Goal: Transaction & Acquisition: Register for event/course

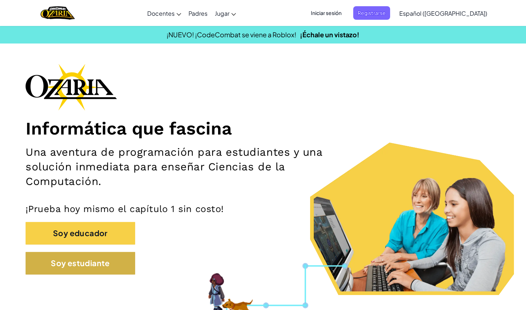
click at [104, 269] on button "Soy estudiante" at bounding box center [81, 263] width 110 height 23
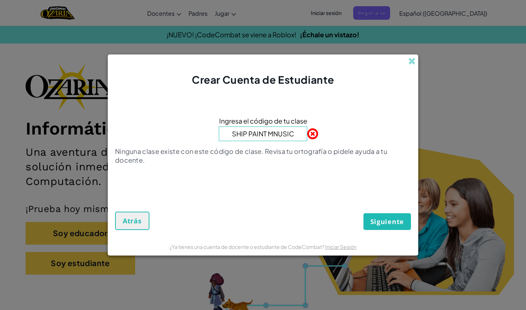
click at [273, 134] on input "SHIP PAINT MNUSIC" at bounding box center [263, 133] width 88 height 15
click at [279, 134] on input "SHIP PAINT MNUSIC" at bounding box center [263, 133] width 88 height 15
click at [287, 135] on input "SHIP PAINT MNUSIC" at bounding box center [263, 133] width 88 height 15
click at [296, 135] on input "SHIP PAINT MNUSIC" at bounding box center [263, 133] width 88 height 15
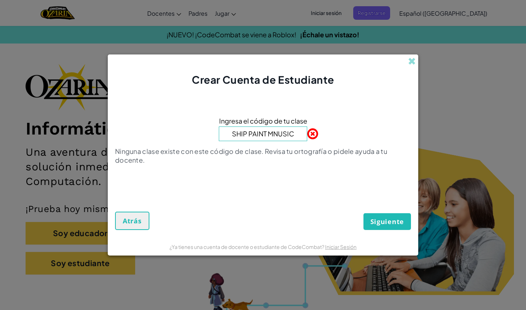
click at [292, 134] on input "SHIP PAINT MNUSIC" at bounding box center [263, 133] width 88 height 15
click at [290, 134] on input "SHIP PAINT MNUSIC" at bounding box center [263, 133] width 88 height 15
click at [279, 134] on input "SHIP PAINT MNUSIC" at bounding box center [263, 133] width 88 height 15
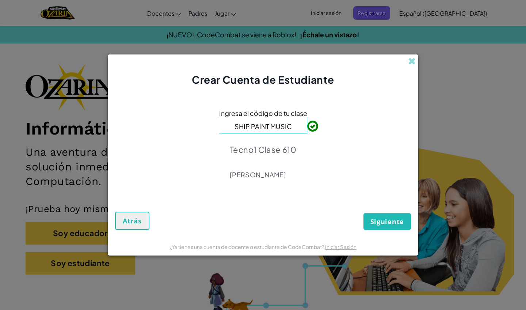
type input "SHIP PAINT MUSIC"
click at [389, 209] on div "Siguiente Atrás" at bounding box center [263, 214] width 296 height 32
click at [390, 221] on span "Siguiente" at bounding box center [387, 221] width 34 height 9
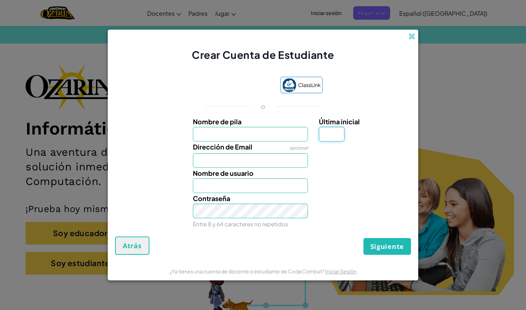
click at [333, 134] on input "Última inicial" at bounding box center [332, 134] width 26 height 15
type input "E"
click at [271, 139] on input "Nombre de pila" at bounding box center [250, 134] width 115 height 15
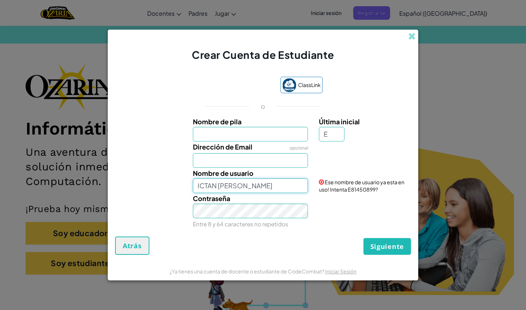
type input "ICTAN [PERSON_NAME]"
type input "[EMAIL_ADDRESS][DOMAIN_NAME]"
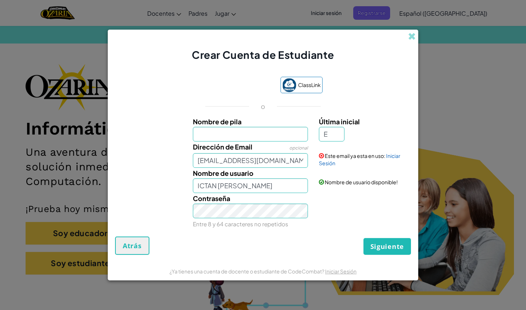
click at [137, 244] on span "Atrás" at bounding box center [132, 245] width 19 height 9
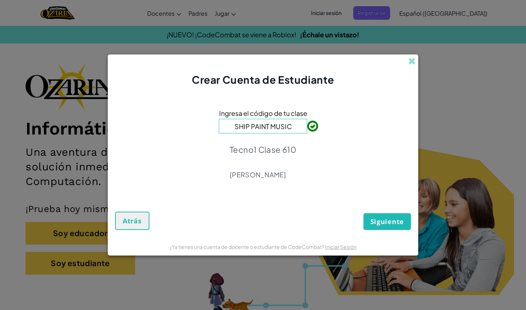
click at [392, 221] on span "Siguiente" at bounding box center [387, 221] width 34 height 9
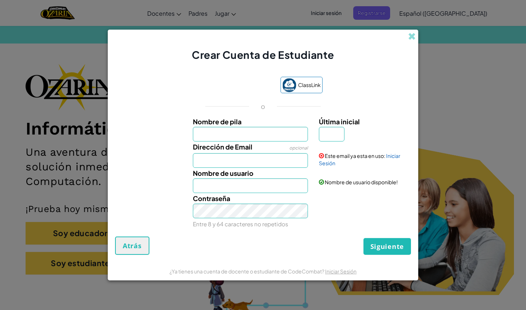
click at [339, 271] on link "Iniciar Sesión" at bounding box center [340, 271] width 31 height 7
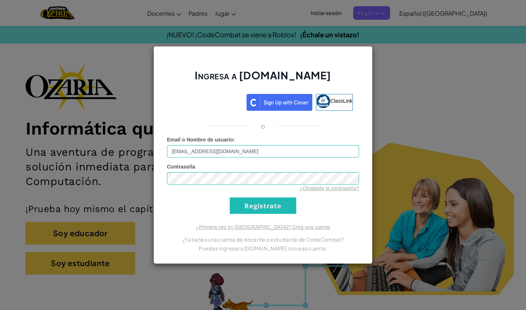
click at [326, 185] on div "¿Olvidaste la contraseña?" at bounding box center [263, 187] width 192 height 7
click at [276, 204] on input "Regístrate" at bounding box center [263, 205] width 66 height 16
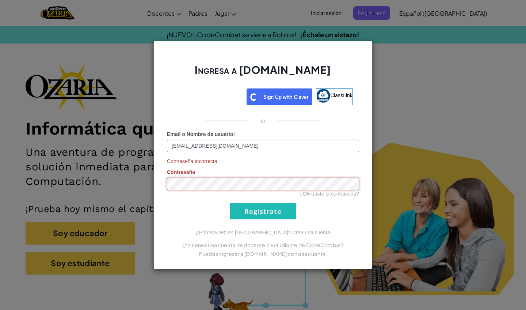
click at [263, 211] on input "Regístrate" at bounding box center [263, 211] width 66 height 16
